Goal: Task Accomplishment & Management: Complete application form

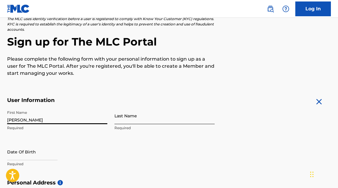
type input "[PERSON_NAME]"
type input "S"
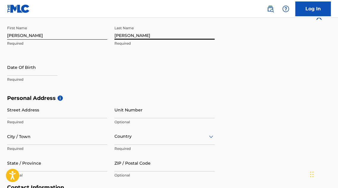
scroll to position [117, 0]
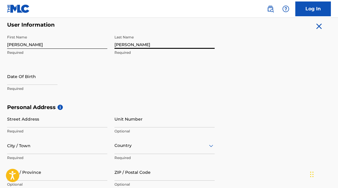
type input "[PERSON_NAME]"
click at [56, 45] on input "[PERSON_NAME]" at bounding box center [57, 40] width 100 height 17
click at [145, 43] on input "[PERSON_NAME]" at bounding box center [164, 40] width 100 height 17
click at [105, 43] on input "[PERSON_NAME]" at bounding box center [57, 40] width 100 height 17
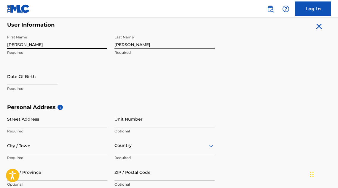
click at [105, 44] on input "[PERSON_NAME]" at bounding box center [57, 40] width 100 height 17
click at [103, 45] on input "[PERSON_NAME]" at bounding box center [57, 40] width 100 height 17
click at [102, 44] on input "[PERSON_NAME]" at bounding box center [57, 40] width 100 height 17
click at [77, 44] on input "[PERSON_NAME]" at bounding box center [57, 40] width 100 height 17
click at [74, 43] on input "[PERSON_NAME]" at bounding box center [57, 40] width 100 height 17
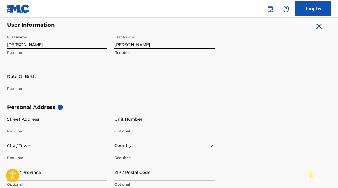
type input "[PERSON_NAME]"
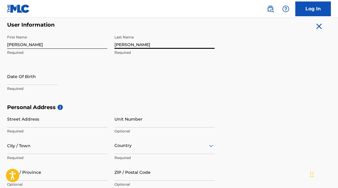
click at [137, 46] on input "[PERSON_NAME]" at bounding box center [164, 40] width 100 height 17
type input "A"
type input "[PERSON_NAME]"
select select "8"
select select "2025"
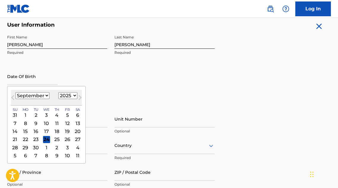
select select "6"
click at [33, 140] on div "22" at bounding box center [35, 139] width 7 height 7
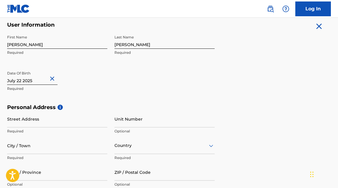
click at [46, 79] on input "text" at bounding box center [32, 76] width 50 height 17
select select "6"
select select "2025"
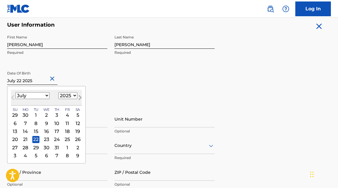
click at [79, 97] on span "Next Month" at bounding box center [79, 98] width 0 height 9
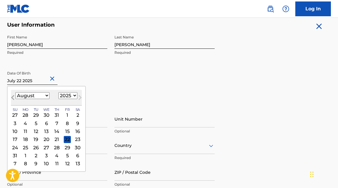
click at [16, 97] on button "Previous Month" at bounding box center [12, 98] width 9 height 9
select select "6"
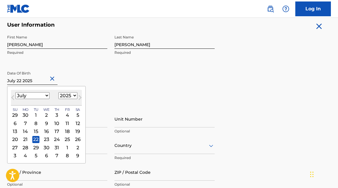
select select "1996"
click at [25, 139] on div "22" at bounding box center [25, 139] width 7 height 7
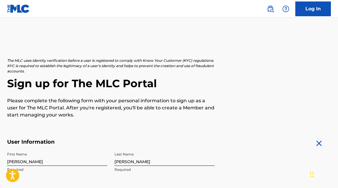
scroll to position [11, 0]
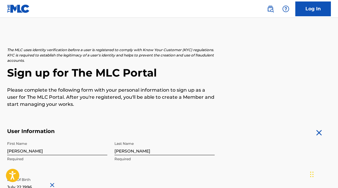
click at [54, 155] on div "First Name [PERSON_NAME] Required" at bounding box center [57, 152] width 100 height 27
click at [65, 151] on input "[PERSON_NAME]" at bounding box center [57, 147] width 100 height 17
click at [101, 152] on input "[PERSON_NAME]" at bounding box center [57, 147] width 100 height 17
click at [169, 152] on input "[PERSON_NAME]" at bounding box center [164, 147] width 100 height 17
click at [213, 151] on input "[PERSON_NAME]" at bounding box center [164, 147] width 100 height 17
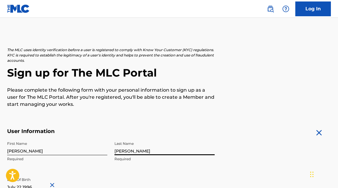
click at [210, 151] on input "[PERSON_NAME]" at bounding box center [164, 147] width 100 height 17
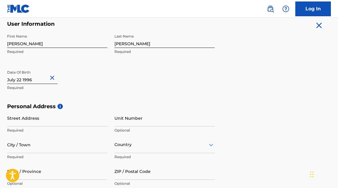
scroll to position [182, 0]
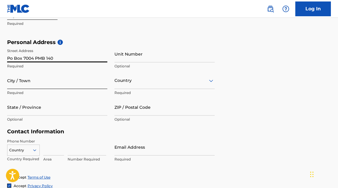
type input "Po Box 7004 PMB 140"
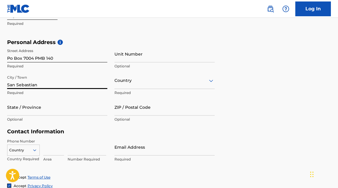
type input "San Sebastian"
click at [139, 83] on div at bounding box center [164, 80] width 100 height 7
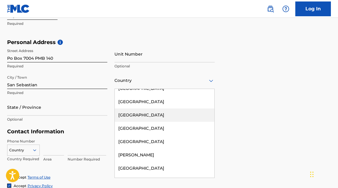
scroll to position [0, 0]
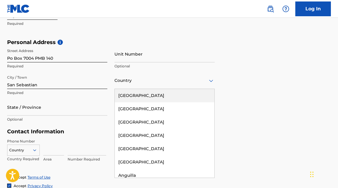
click at [142, 92] on div "[GEOGRAPHIC_DATA]" at bounding box center [164, 95] width 99 height 13
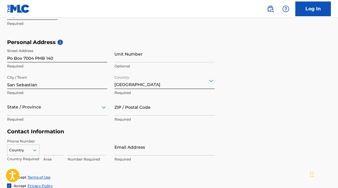
scroll to position [199, 0]
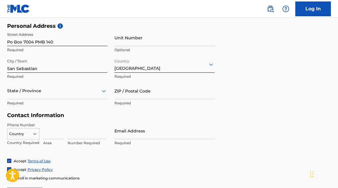
click at [86, 99] on div "State / Province" at bounding box center [57, 91] width 100 height 17
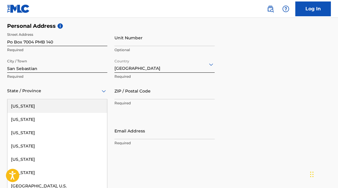
scroll to position [671, 0]
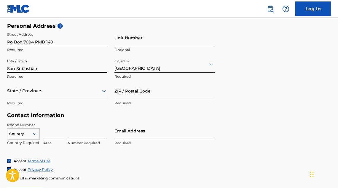
drag, startPoint x: 64, startPoint y: 71, endPoint x: 86, endPoint y: 29, distance: 47.0
click at [86, 29] on div "Street Address Po Box 7004 PMB 140 Required Unit Number Optional City / Town [G…" at bounding box center [110, 69] width 207 height 80
click at [264, 102] on div "Personal Address i Street Address Po Box 7004 PMB 140 Required Unit Number Opti…" at bounding box center [168, 68] width 323 height 90
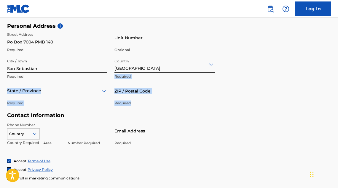
drag, startPoint x: 259, startPoint y: 102, endPoint x: 255, endPoint y: 63, distance: 39.6
click at [255, 63] on div "Personal Address i Street Address Po Box 7004 PMB 140 Required Unit Number Opti…" at bounding box center [168, 68] width 323 height 90
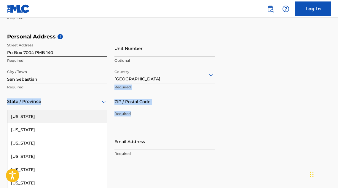
scroll to position [199, 0]
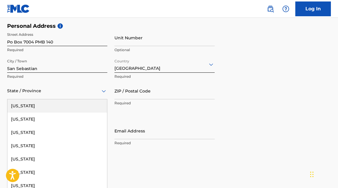
click at [78, 99] on div "[US_STATE], 1 of 57. 57 results available. Use Up and Down to choose options, p…" at bounding box center [57, 91] width 100 height 17
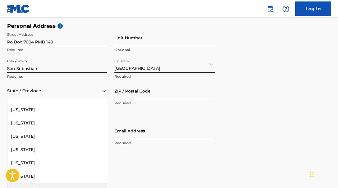
scroll to position [532, 0]
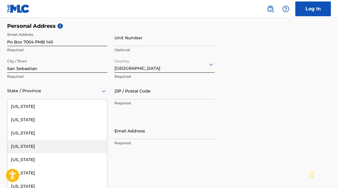
click at [54, 145] on div "[US_STATE]" at bounding box center [56, 146] width 99 height 13
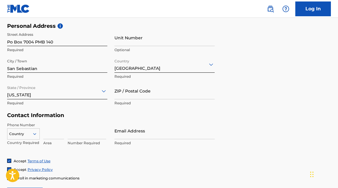
click at [35, 131] on div "Country" at bounding box center [23, 133] width 33 height 9
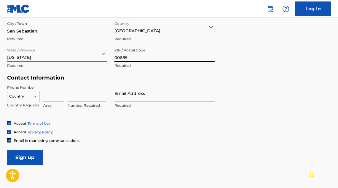
type input "00685"
click at [30, 97] on div at bounding box center [23, 96] width 32 height 7
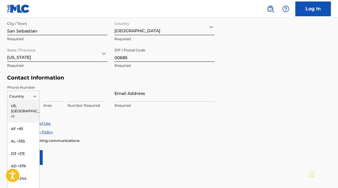
click at [30, 102] on div "US, [GEOGRAPHIC_DATA] +1" at bounding box center [23, 111] width 32 height 23
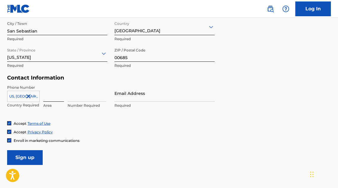
click at [46, 97] on input at bounding box center [53, 93] width 21 height 17
type input "939"
click at [61, 101] on div "939 Area" at bounding box center [53, 98] width 21 height 27
type input "9393101944"
type input "939"
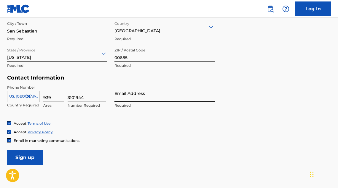
type input "3101944"
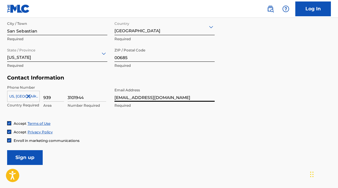
scroll to position [274, 0]
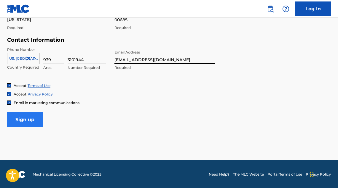
type input "[EMAIL_ADDRESS][DOMAIN_NAME]"
click at [34, 113] on input "Sign up" at bounding box center [25, 120] width 36 height 15
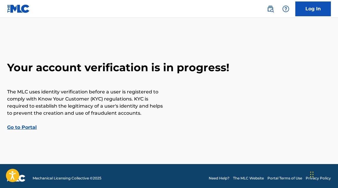
scroll to position [4, 0]
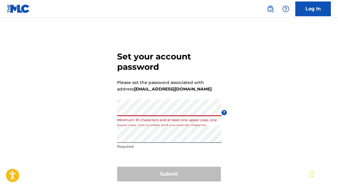
click at [273, 128] on div "Set your account password Please set the password associated with address cintr…" at bounding box center [169, 116] width 338 height 166
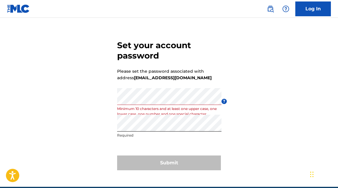
click at [280, 65] on div "Set your account password Please set the password associated with address cintr…" at bounding box center [169, 104] width 338 height 166
click at [229, 129] on div "Set your account password Please set the password associated with address cintr…" at bounding box center [169, 104] width 338 height 166
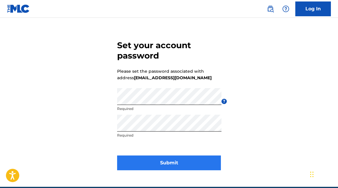
click at [198, 159] on button "Submit" at bounding box center [169, 163] width 104 height 15
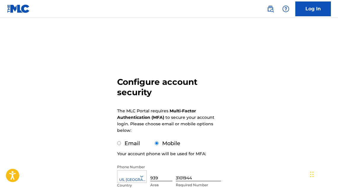
scroll to position [97, 0]
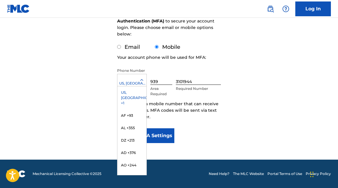
click at [138, 83] on div at bounding box center [131, 80] width 29 height 7
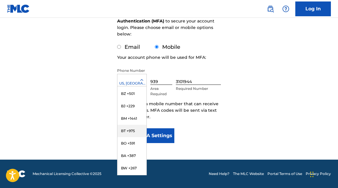
scroll to position [0, 0]
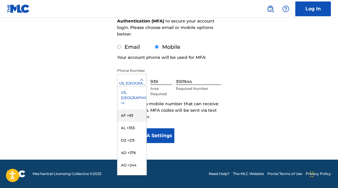
click at [251, 79] on div "Configure account security The MLC Portal requires Multi-Factor Authentication …" at bounding box center [169, 48] width 338 height 224
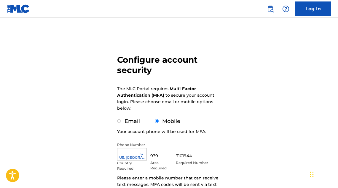
scroll to position [97, 0]
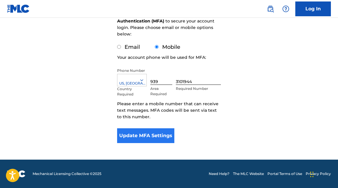
click at [155, 132] on button "Update MFA Settings" at bounding box center [145, 136] width 57 height 15
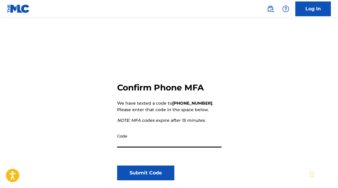
scroll to position [45, 0]
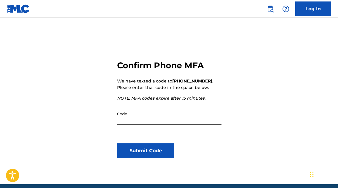
drag, startPoint x: 163, startPoint y: 111, endPoint x: 166, endPoint y: 122, distance: 11.4
click at [165, 115] on input "Code" at bounding box center [169, 117] width 104 height 17
click at [166, 121] on input "Code" at bounding box center [169, 117] width 104 height 17
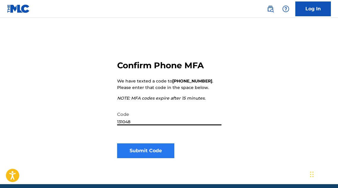
type input "131048"
click at [146, 156] on button "Submit Code" at bounding box center [145, 151] width 57 height 15
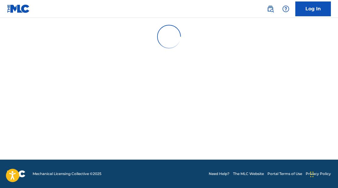
scroll to position [0, 0]
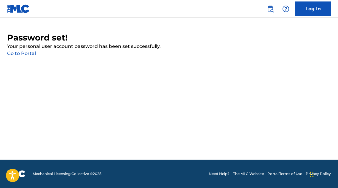
click at [28, 53] on link "Go to Portal" at bounding box center [21, 54] width 29 height 6
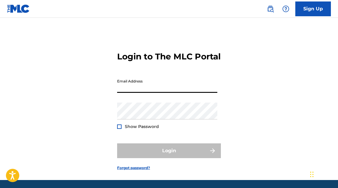
type input "[EMAIL_ADDRESS][DOMAIN_NAME]"
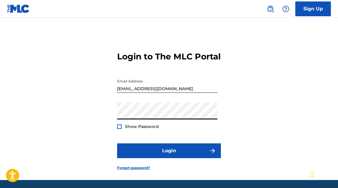
click at [169, 158] on button "Login" at bounding box center [169, 151] width 104 height 15
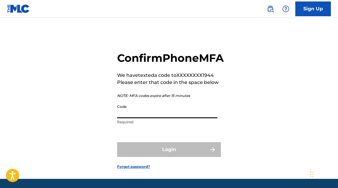
click at [188, 118] on input "Code" at bounding box center [167, 110] width 100 height 17
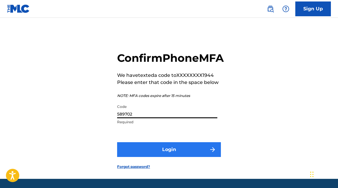
type input "589702"
click at [207, 157] on button "Login" at bounding box center [169, 149] width 104 height 15
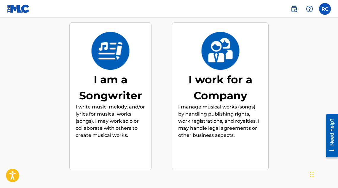
click at [117, 94] on div "I am a Songwriter" at bounding box center [111, 88] width 70 height 32
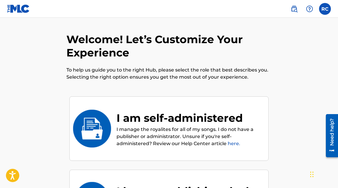
click at [155, 119] on div "I am self-administered" at bounding box center [189, 118] width 146 height 16
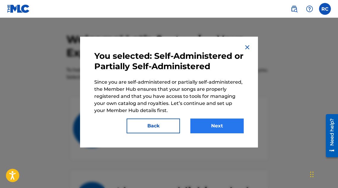
click at [211, 132] on button "Next" at bounding box center [216, 126] width 53 height 15
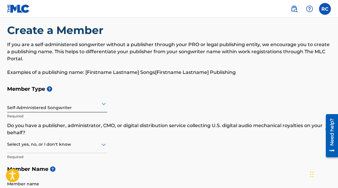
scroll to position [17, 0]
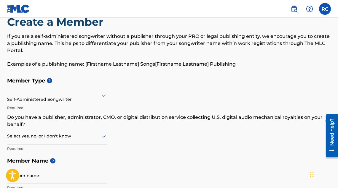
click at [86, 100] on div "Self-Administered Songwriter" at bounding box center [57, 95] width 100 height 15
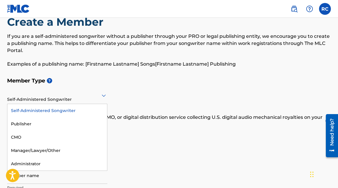
click at [120, 94] on div "Member Type ? Self-Administered Songwriter selected, 1 of 5. 5 results availabl…" at bounding box center [168, 134] width 323 height 119
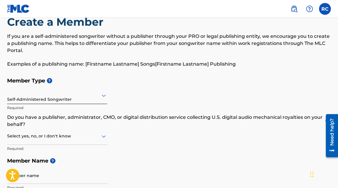
scroll to position [27, 0]
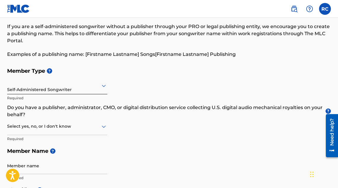
click at [105, 127] on icon at bounding box center [103, 126] width 7 height 7
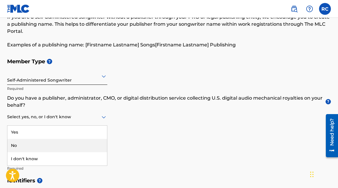
click at [81, 143] on div "No" at bounding box center [56, 145] width 99 height 13
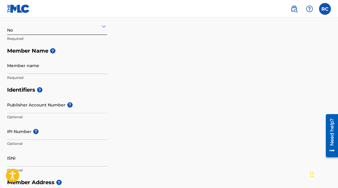
scroll to position [84, 0]
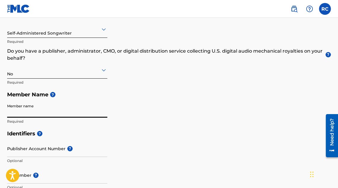
click at [100, 112] on input "Member name" at bounding box center [57, 109] width 100 height 17
click at [102, 113] on input "Member name" at bounding box center [57, 109] width 100 height 17
click at [71, 112] on input "Member name" at bounding box center [57, 109] width 100 height 17
click at [74, 109] on input "Member name" at bounding box center [57, 109] width 100 height 17
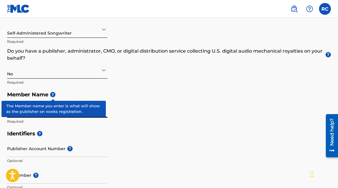
click at [55, 94] on span "?" at bounding box center [52, 94] width 5 height 5
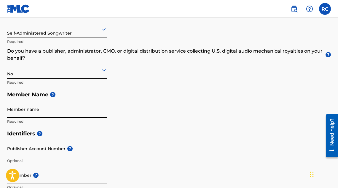
click at [78, 108] on input "Member name" at bounding box center [57, 109] width 100 height 17
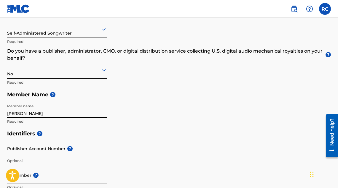
type input "Rosa Angelica Cintrón"
click at [44, 141] on input "Publisher Account Number ?" at bounding box center [57, 148] width 100 height 17
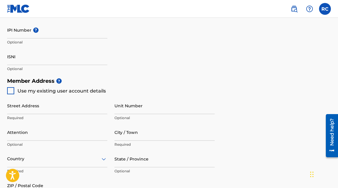
scroll to position [221, 0]
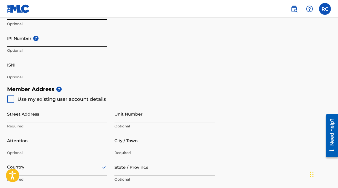
click at [53, 42] on input "IPI Number ?" at bounding box center [57, 38] width 100 height 17
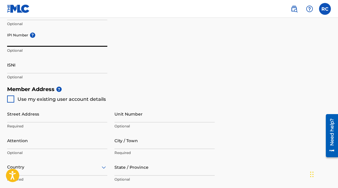
paste input "01188247328"
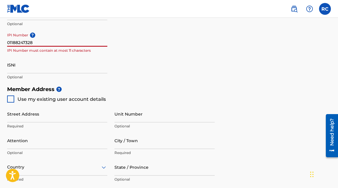
click at [46, 41] on input "01188247328" at bounding box center [57, 38] width 100 height 17
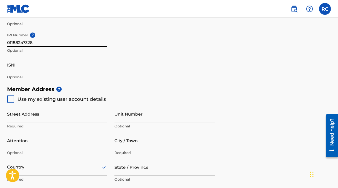
type input "01188247328"
click at [31, 67] on input "ISNI" at bounding box center [57, 65] width 100 height 17
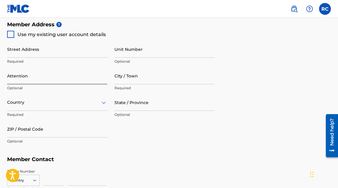
scroll to position [277, 0]
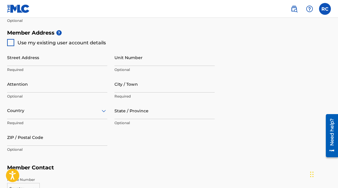
click at [9, 41] on div at bounding box center [10, 42] width 7 height 7
type input "Po Box 7004 PMB 140"
type input "San Sebastian"
type input "00685"
type input "939"
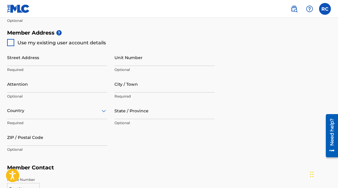
type input "3101944"
type input "[EMAIL_ADDRESS][DOMAIN_NAME]"
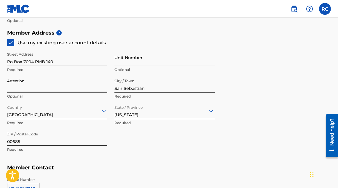
click at [76, 91] on input "Attention" at bounding box center [57, 84] width 100 height 17
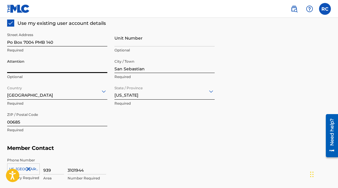
click at [67, 100] on div "[GEOGRAPHIC_DATA]" at bounding box center [57, 91] width 100 height 17
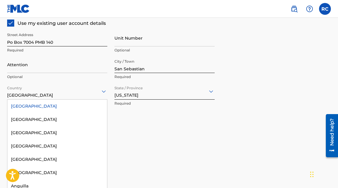
click at [70, 80] on div "Attention Optional" at bounding box center [57, 69] width 100 height 27
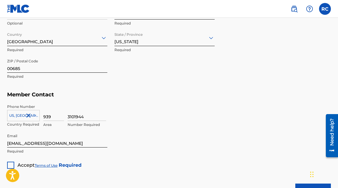
scroll to position [351, 0]
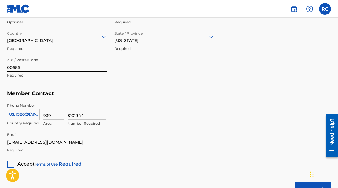
click at [9, 161] on div at bounding box center [10, 164] width 7 height 7
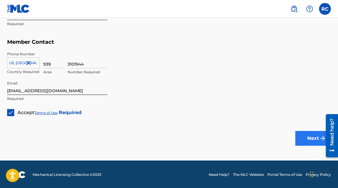
click at [303, 141] on button "Next" at bounding box center [313, 138] width 36 height 15
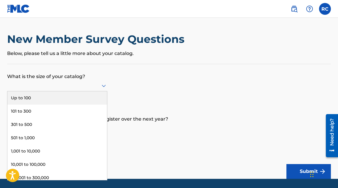
click at [89, 89] on div at bounding box center [57, 85] width 100 height 7
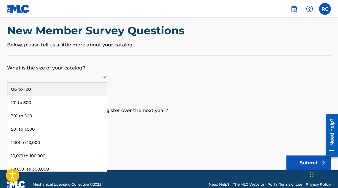
scroll to position [19, 0]
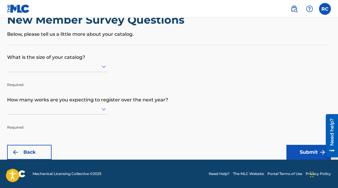
click at [151, 89] on p "How many works are you expecting to register over the next year?" at bounding box center [168, 96] width 323 height 16
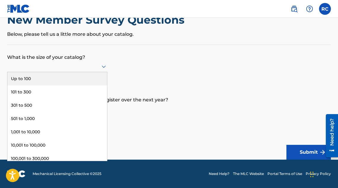
click at [84, 72] on div at bounding box center [57, 66] width 100 height 11
click at [70, 78] on div "Up to 100" at bounding box center [56, 78] width 99 height 13
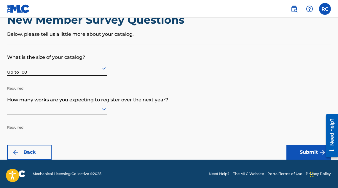
click at [89, 113] on div at bounding box center [57, 108] width 100 height 7
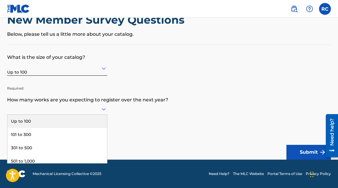
click at [78, 128] on div "Up to 100" at bounding box center [56, 121] width 99 height 13
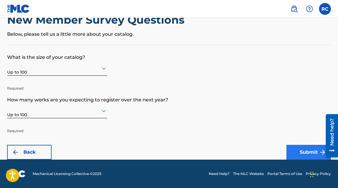
click at [294, 148] on button "Submit" at bounding box center [308, 152] width 44 height 15
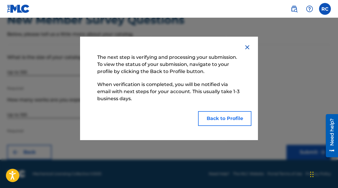
click at [234, 120] on button "Back to Profile" at bounding box center [224, 118] width 53 height 15
